Goal: Go to known website: Go to known website

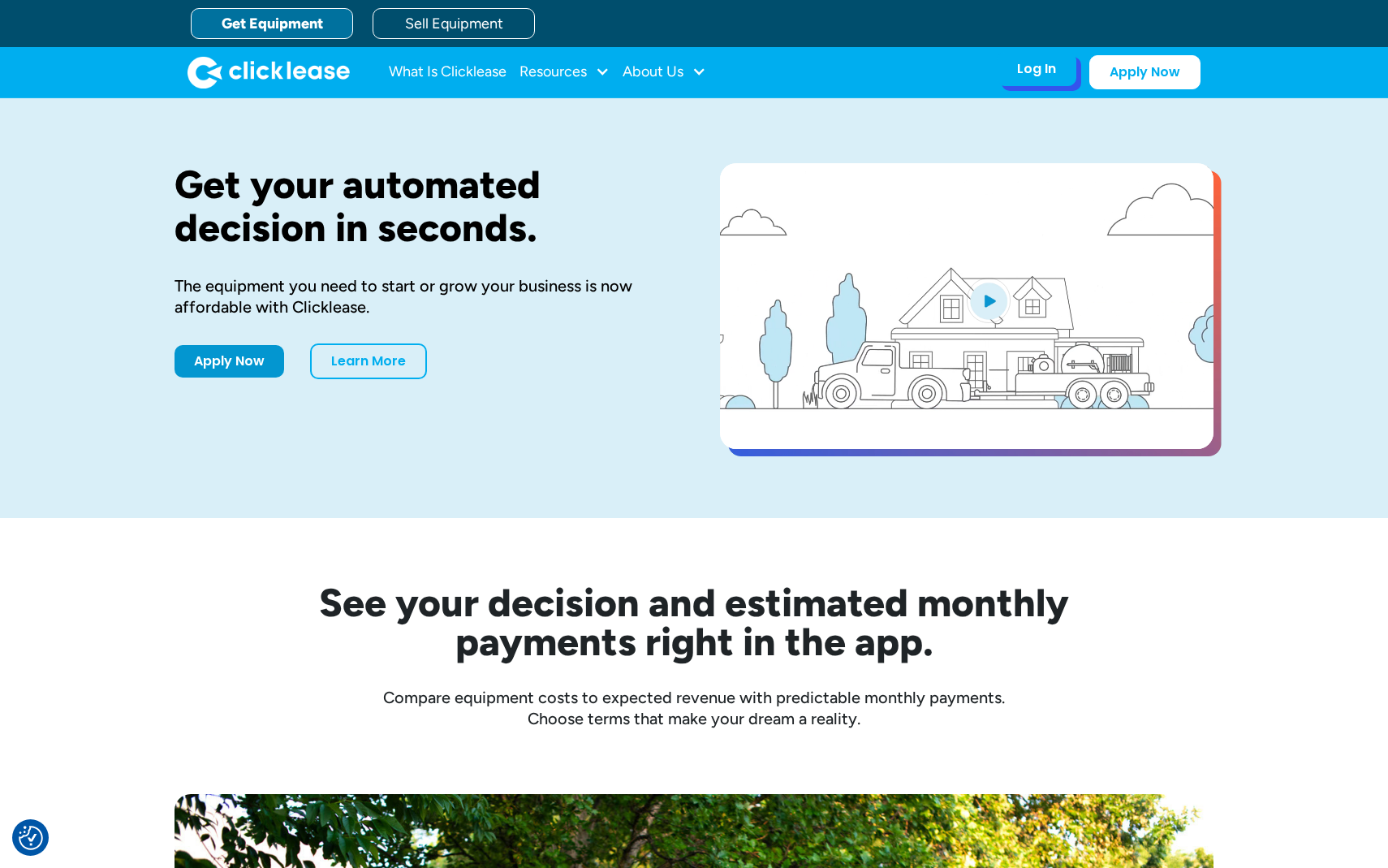
click at [1058, 78] on div "Log In Account login I use Clicklease to get my equipment Partner Portal I offe…" at bounding box center [1036, 69] width 79 height 34
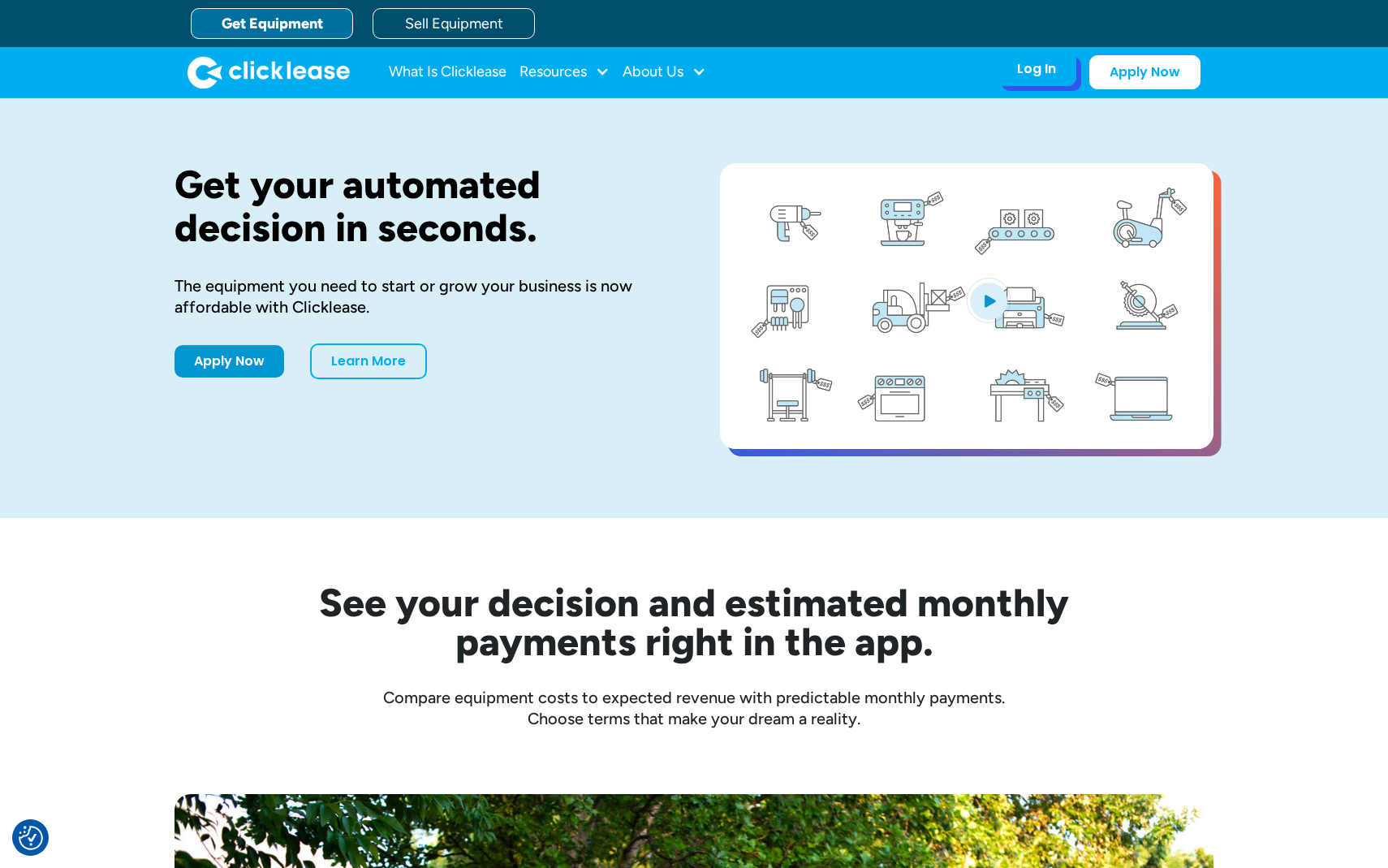
click at [1058, 78] on div "Log In Account login I use Clicklease to get my equipment Partner Portal I offe…" at bounding box center [1036, 69] width 79 height 34
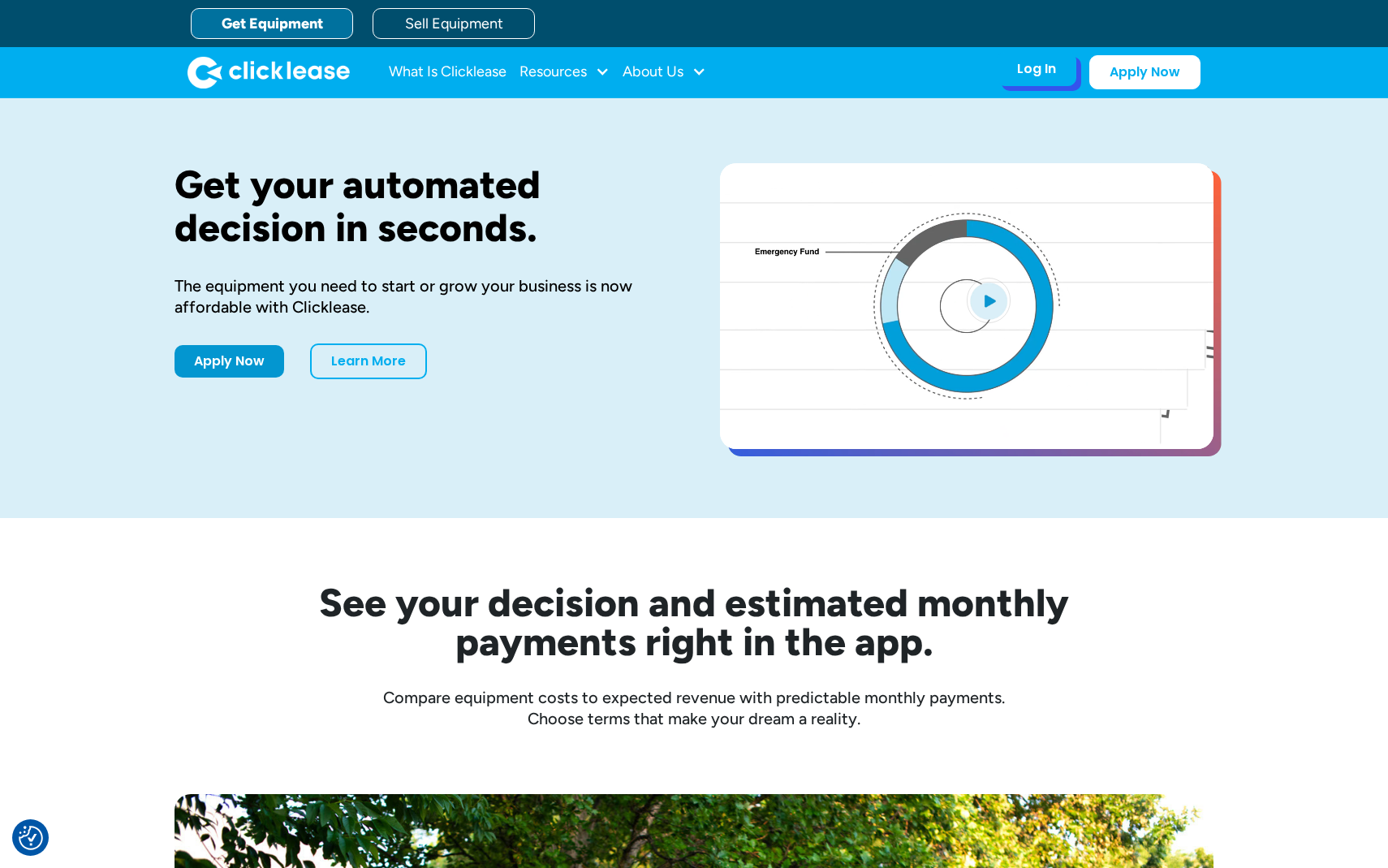
click at [1042, 73] on div "Log In" at bounding box center [1037, 68] width 39 height 16
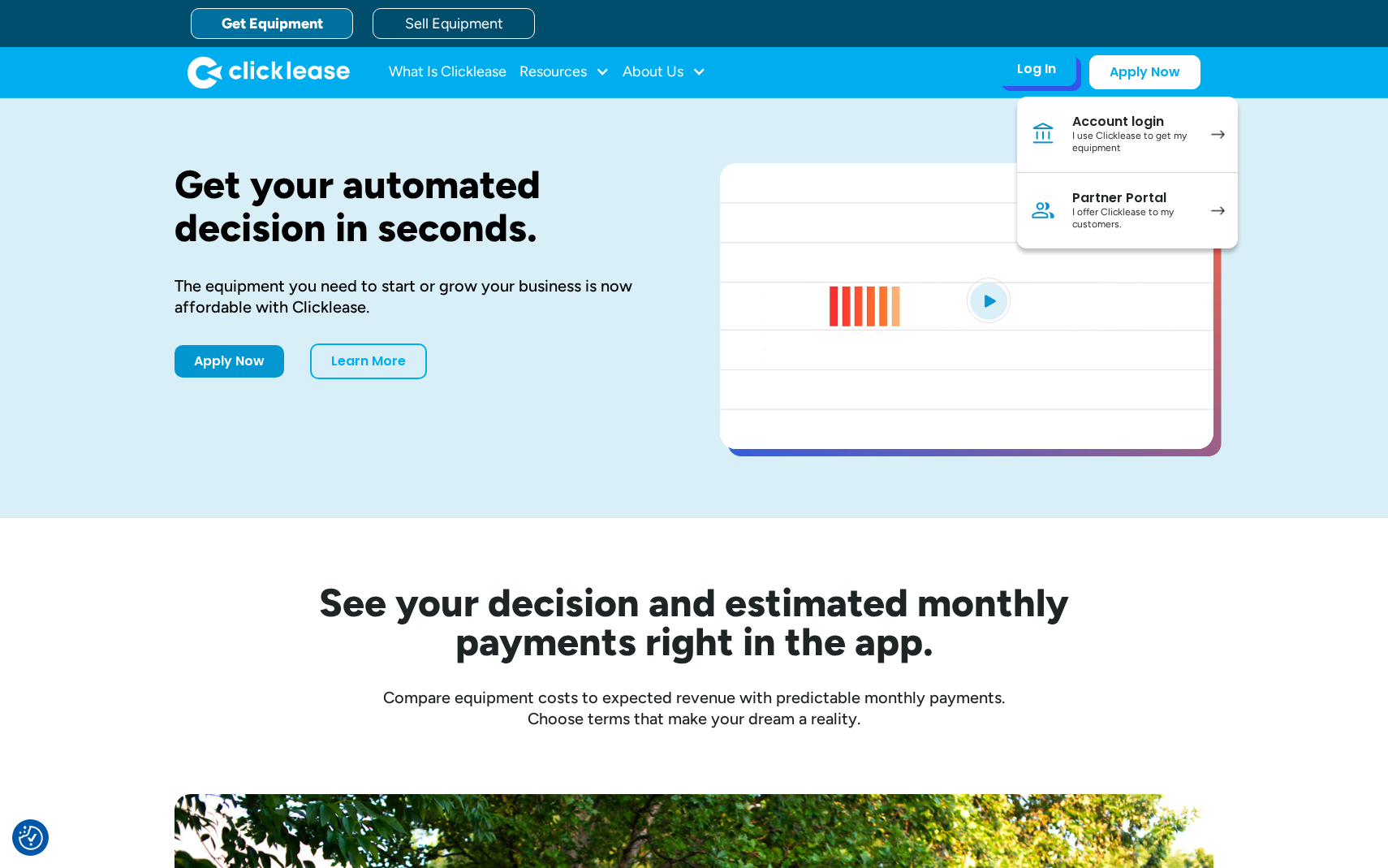
click at [1085, 201] on div "Partner Portal" at bounding box center [1134, 197] width 123 height 16
